Goal: Check status: Check status

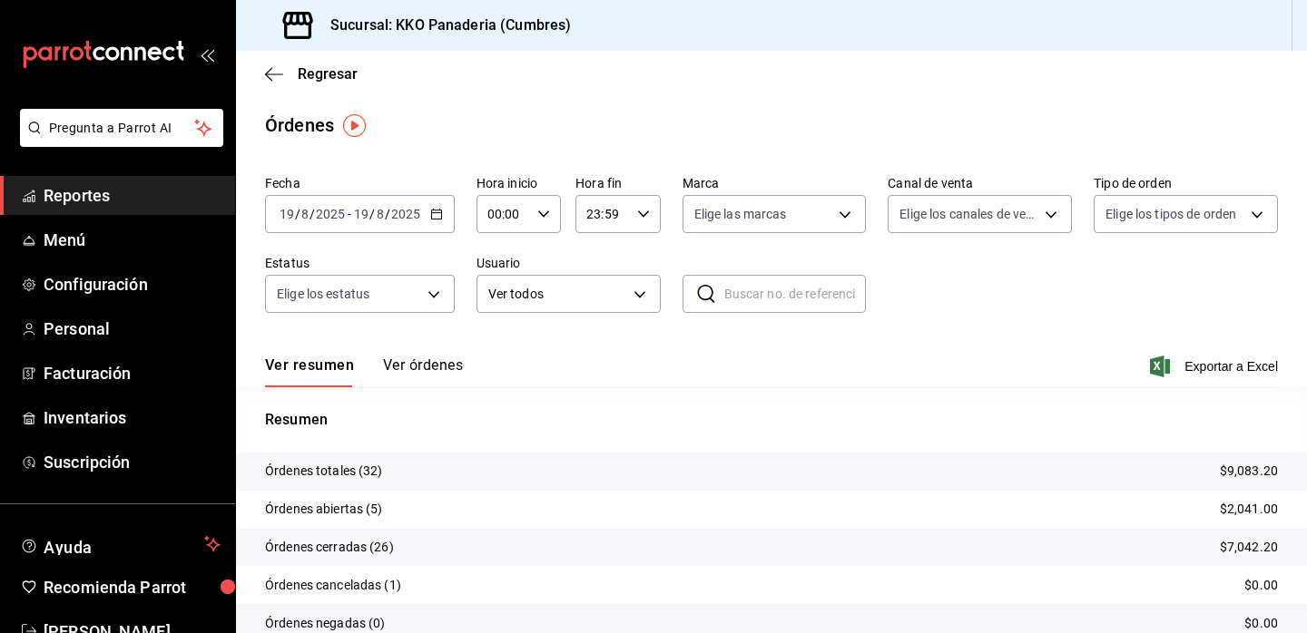
click at [415, 368] on button "Ver órdenes" at bounding box center [423, 372] width 80 height 31
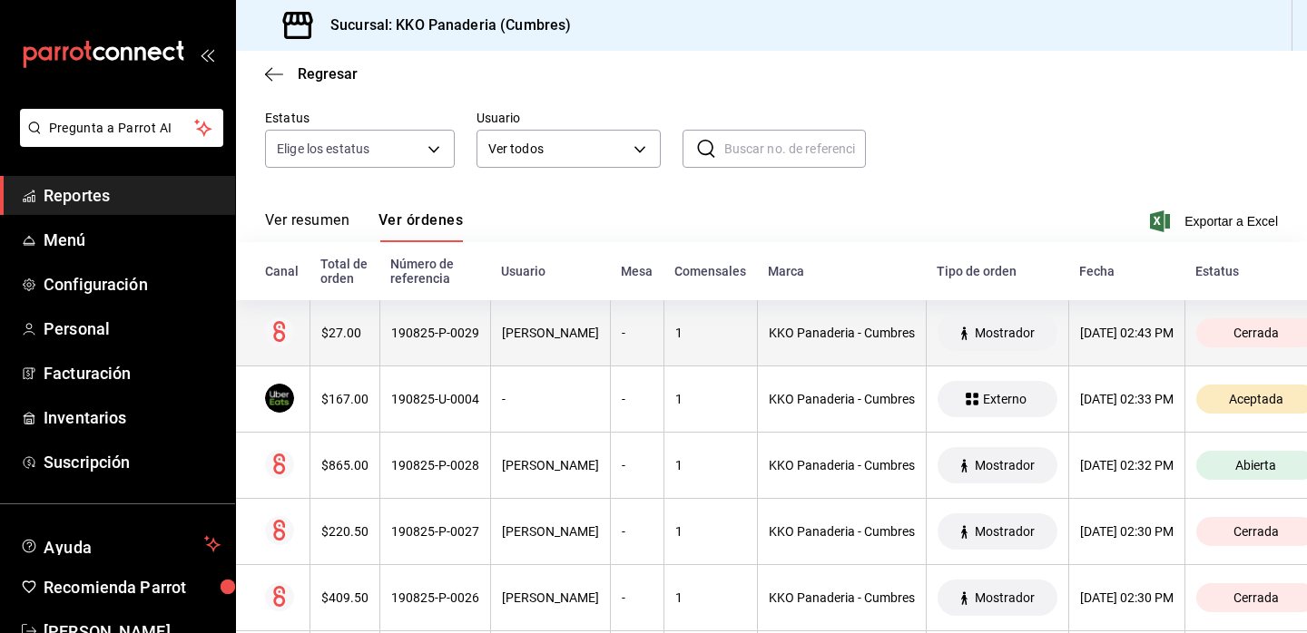
scroll to position [148, 0]
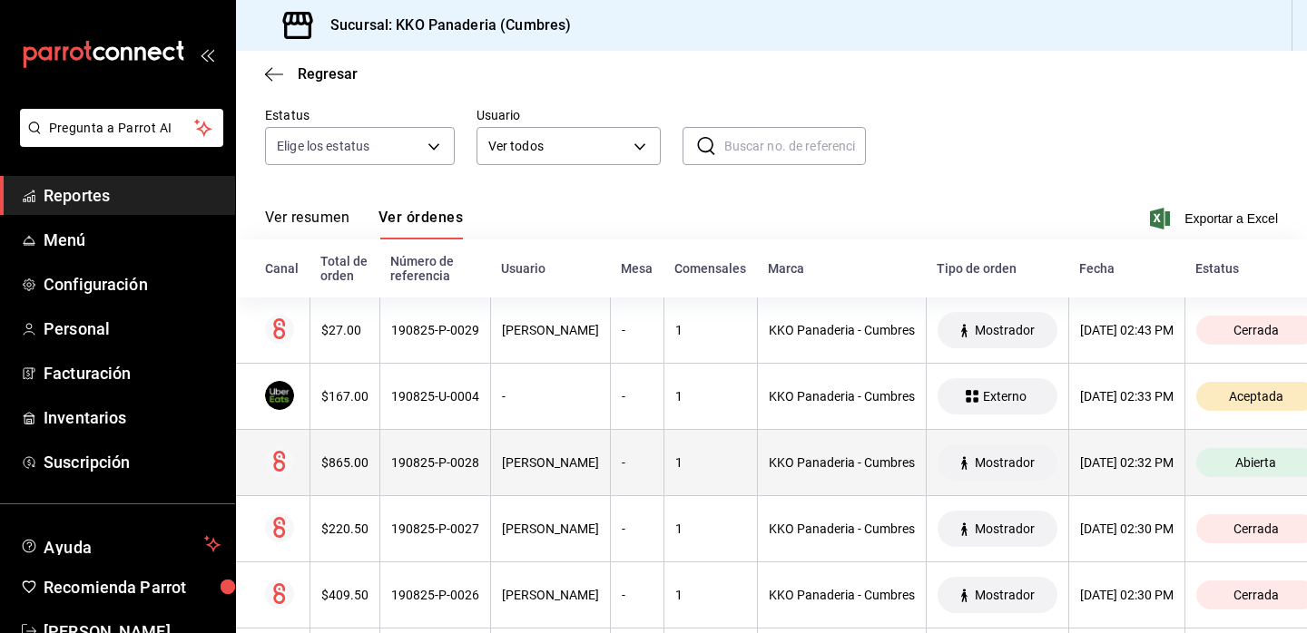
click at [346, 470] on div "$865.00" at bounding box center [344, 463] width 47 height 15
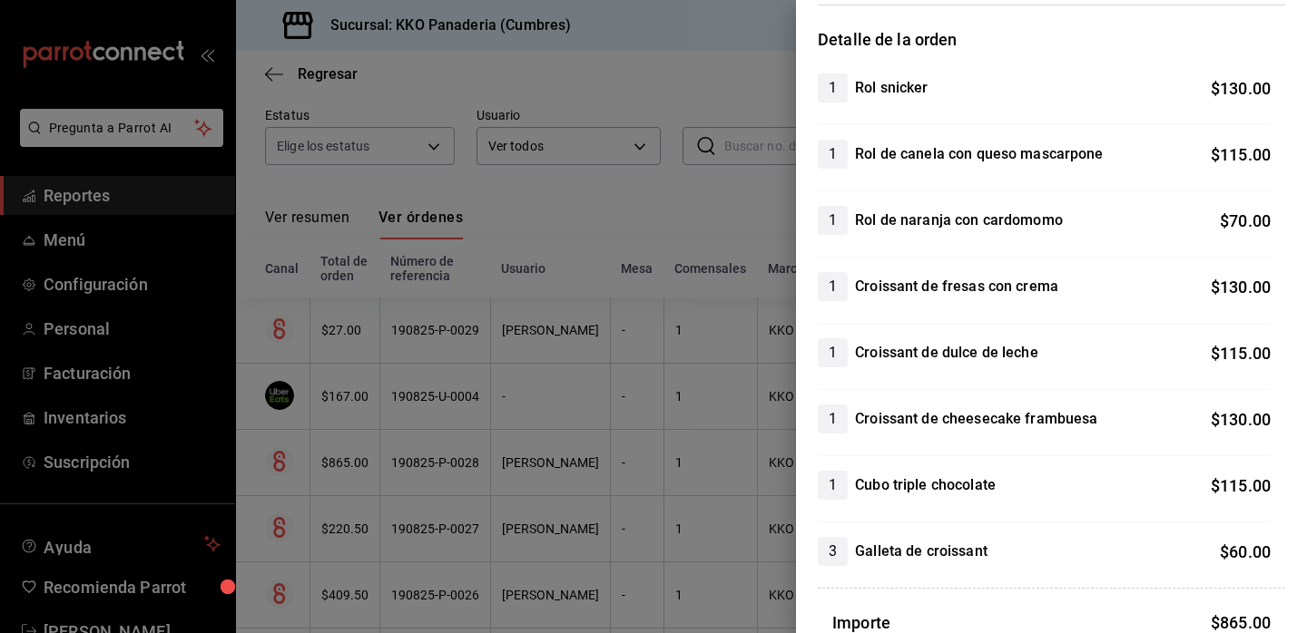
scroll to position [142, 0]
click at [690, 406] on div at bounding box center [653, 316] width 1307 height 633
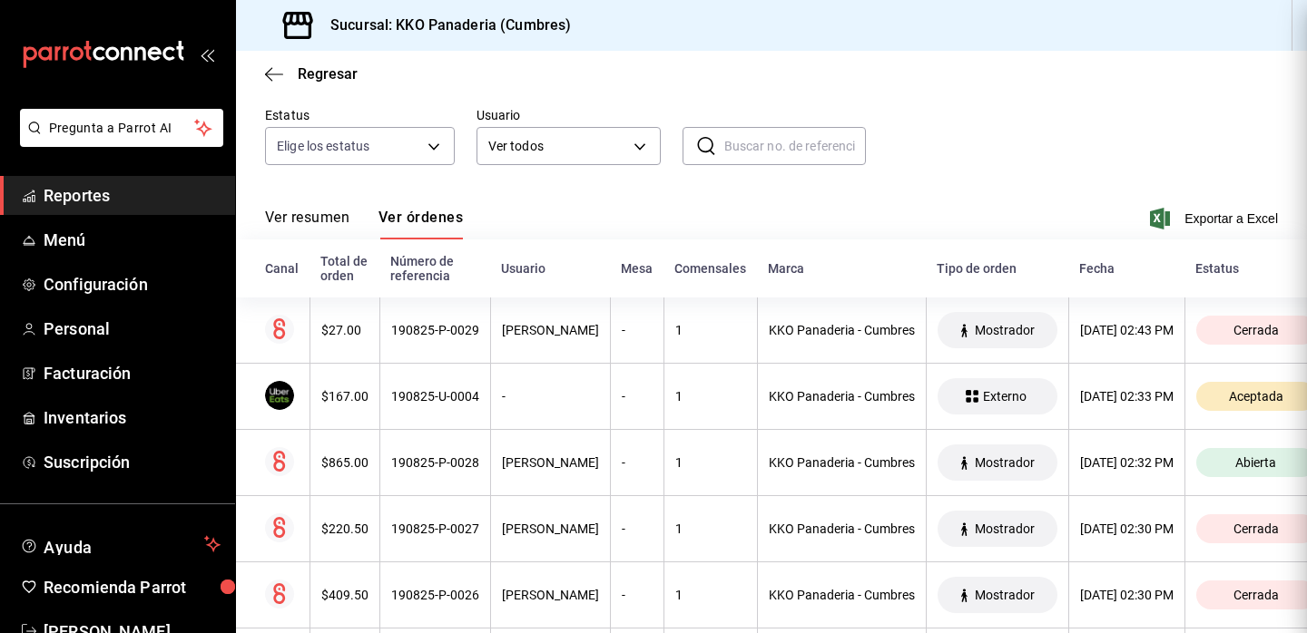
scroll to position [0, 0]
